Goal: Task Accomplishment & Management: Manage account settings

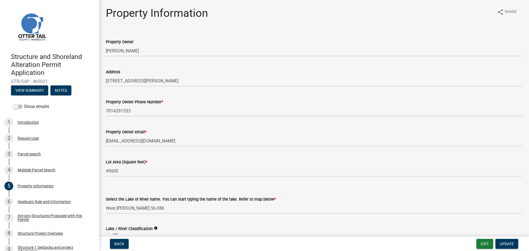
select select "575c96c9-b999-4e4a-9e4c-af57e33bf89a"
select select "9f52d7c9-96dd-4370-b810-ce091165f7c2"
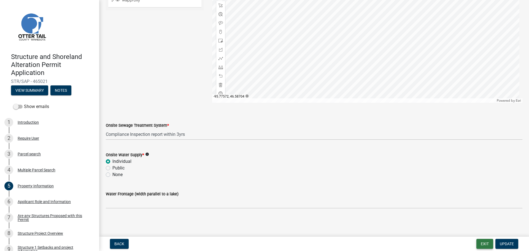
click at [482, 243] on button "Exit" at bounding box center [485, 244] width 17 height 10
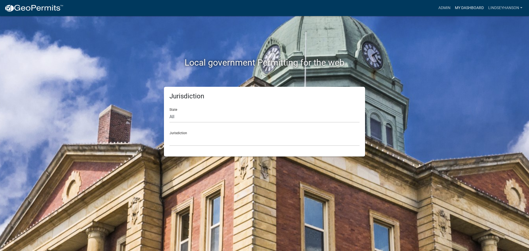
click at [464, 11] on link "My Dashboard" at bounding box center [469, 8] width 33 height 10
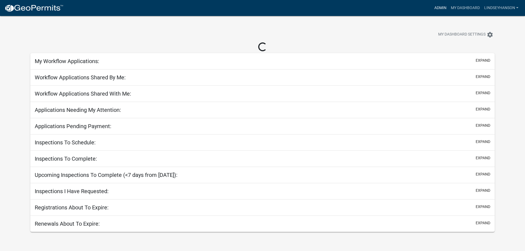
click at [441, 10] on link "Admin" at bounding box center [440, 8] width 17 height 10
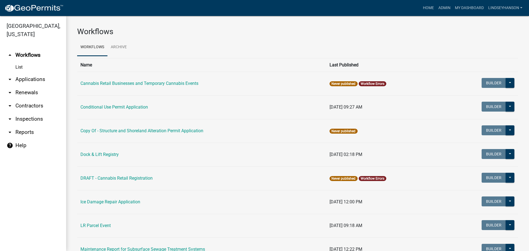
click at [23, 77] on link "arrow_drop_down Applications" at bounding box center [33, 79] width 66 height 13
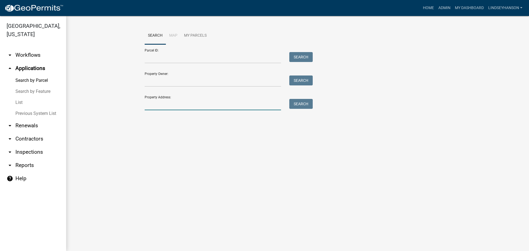
click at [172, 107] on input "Property Address:" at bounding box center [213, 104] width 136 height 11
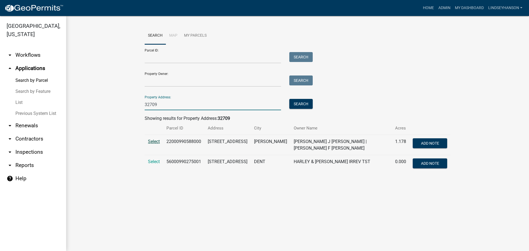
type input "32709"
click at [155, 140] on span "Select" at bounding box center [154, 141] width 12 height 5
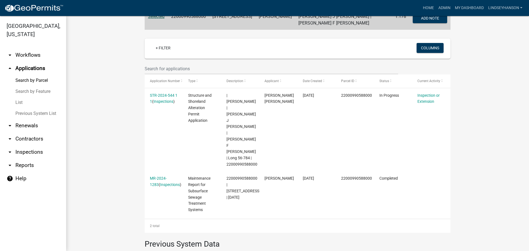
scroll to position [165, 0]
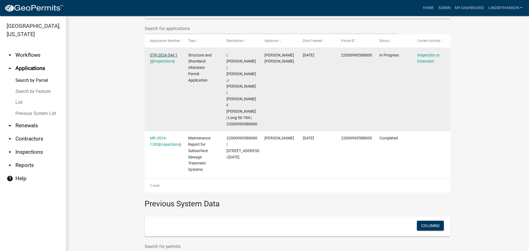
click at [160, 57] on link "STR-2024-544 1 1" at bounding box center [164, 58] width 28 height 11
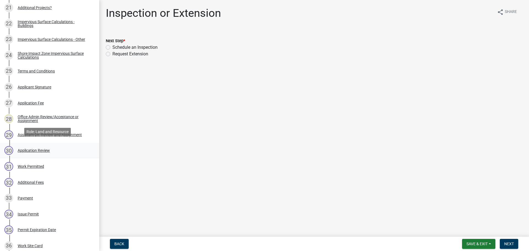
scroll to position [441, 0]
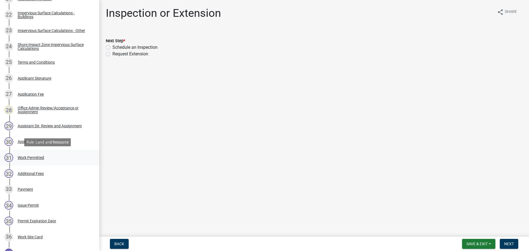
click at [43, 156] on div "Work Permitted" at bounding box center [31, 158] width 26 height 4
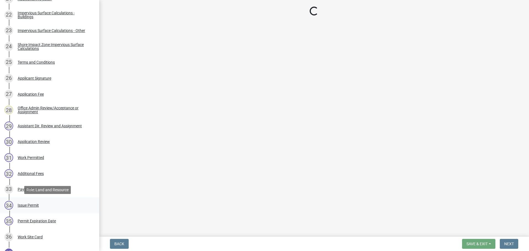
select select "ab2e7446-72a0-49c6-a36a-5181bad2fe68"
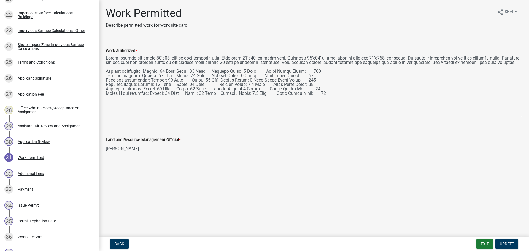
drag, startPoint x: 520, startPoint y: 80, endPoint x: 519, endPoint y: 117, distance: 37.8
click at [519, 117] on textarea "Work Authorized *" at bounding box center [314, 86] width 417 height 64
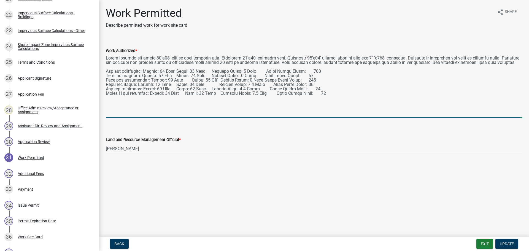
click at [106, 71] on textarea "Work Authorized *" at bounding box center [314, 86] width 417 height 64
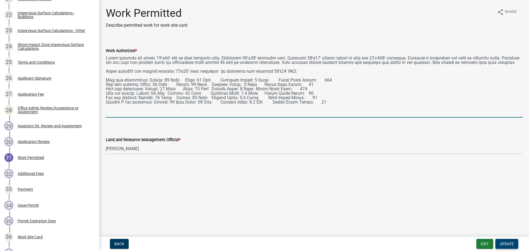
type textarea "Strip topsoil and level 62'x24' area to prep building site. Construct 60'x40' s…"
click at [502, 247] on button "Update" at bounding box center [507, 244] width 23 height 10
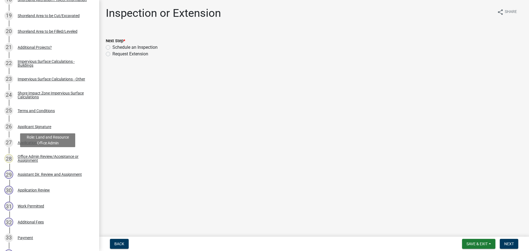
scroll to position [358, 0]
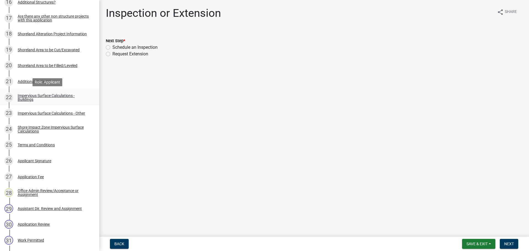
click at [56, 99] on div "Impervious Surface Calculations - Buildings" at bounding box center [54, 98] width 73 height 8
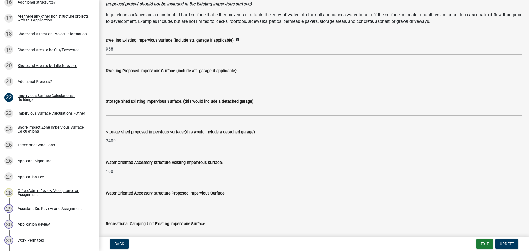
scroll to position [55, 0]
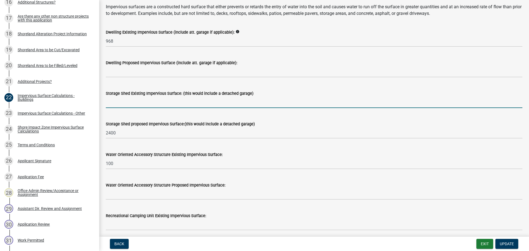
click at [126, 104] on input "text" at bounding box center [314, 102] width 417 height 11
type input "100"
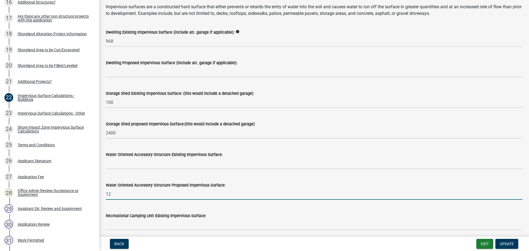
type input "1"
type input "192"
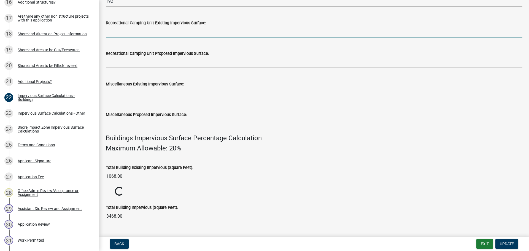
scroll to position [353, 0]
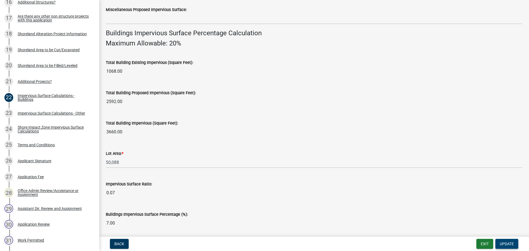
click at [512, 242] on span "Update" at bounding box center [507, 244] width 14 height 4
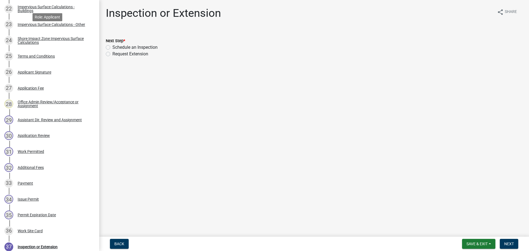
scroll to position [551, 0]
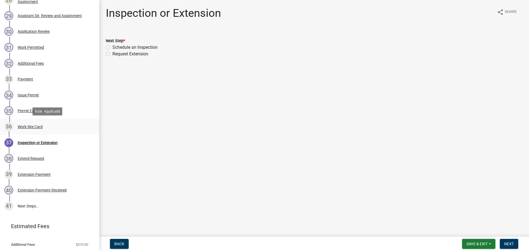
click at [53, 125] on div "36 Work Site Card" at bounding box center [47, 126] width 86 height 9
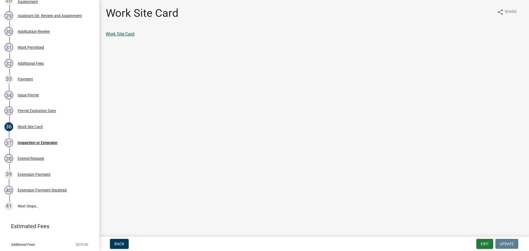
click at [121, 34] on link "Work Site Card" at bounding box center [120, 33] width 29 height 5
click at [486, 241] on button "Exit" at bounding box center [485, 244] width 17 height 10
